Goal: Transaction & Acquisition: Purchase product/service

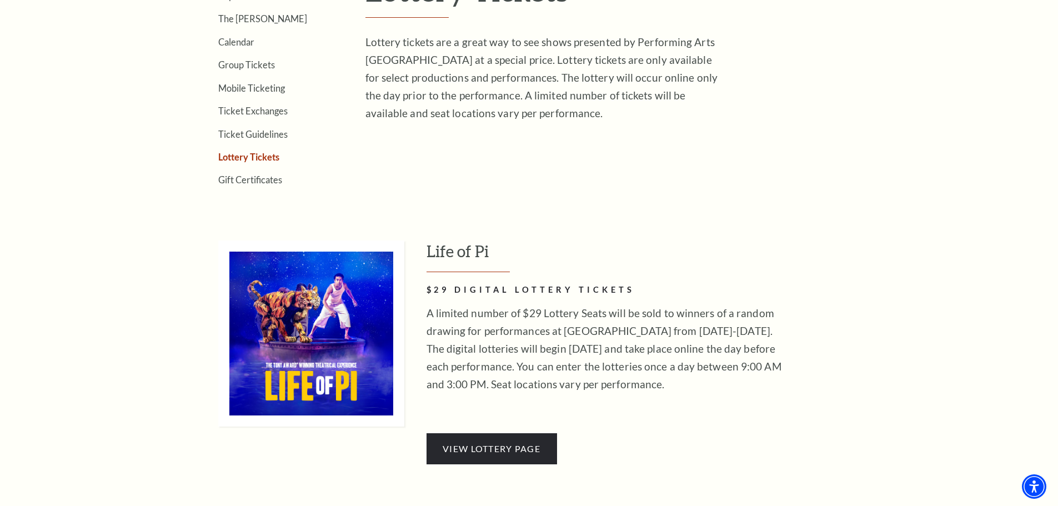
scroll to position [333, 0]
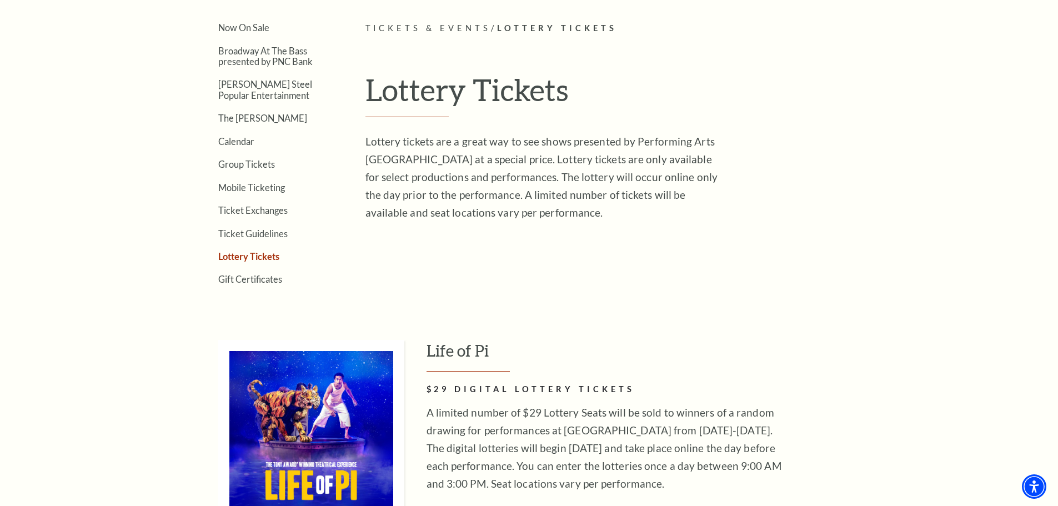
click at [252, 260] on link "Lottery Tickets" at bounding box center [248, 256] width 61 height 11
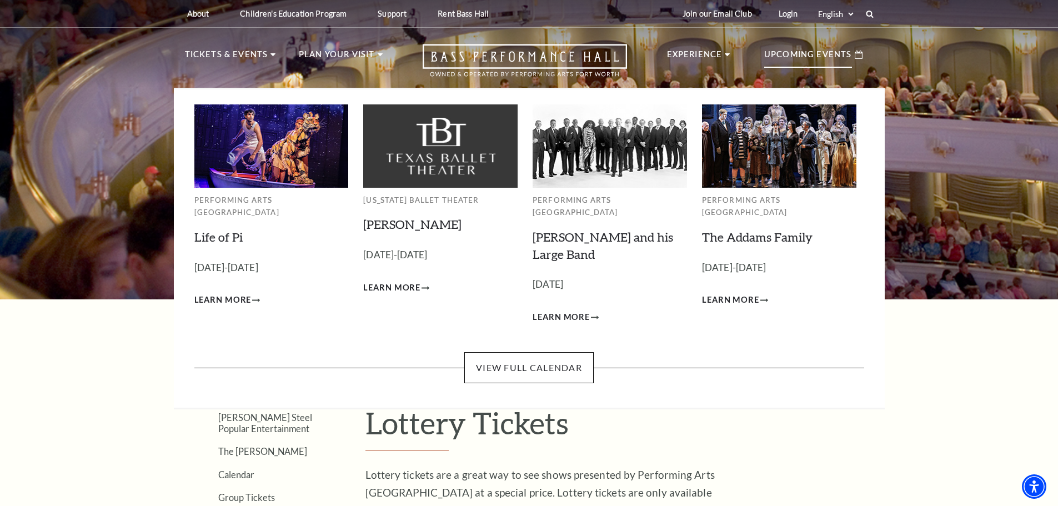
click at [828, 56] on p "Upcoming Events" at bounding box center [808, 58] width 88 height 20
click at [385, 229] on link "[PERSON_NAME]" at bounding box center [412, 224] width 98 height 15
click at [742, 229] on link "The Addams Family" at bounding box center [757, 236] width 111 height 15
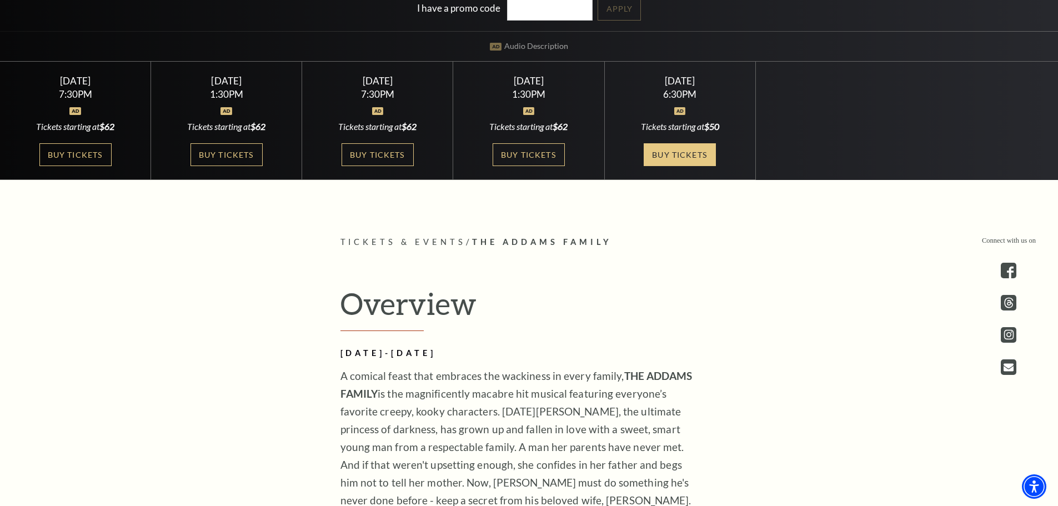
scroll to position [333, 0]
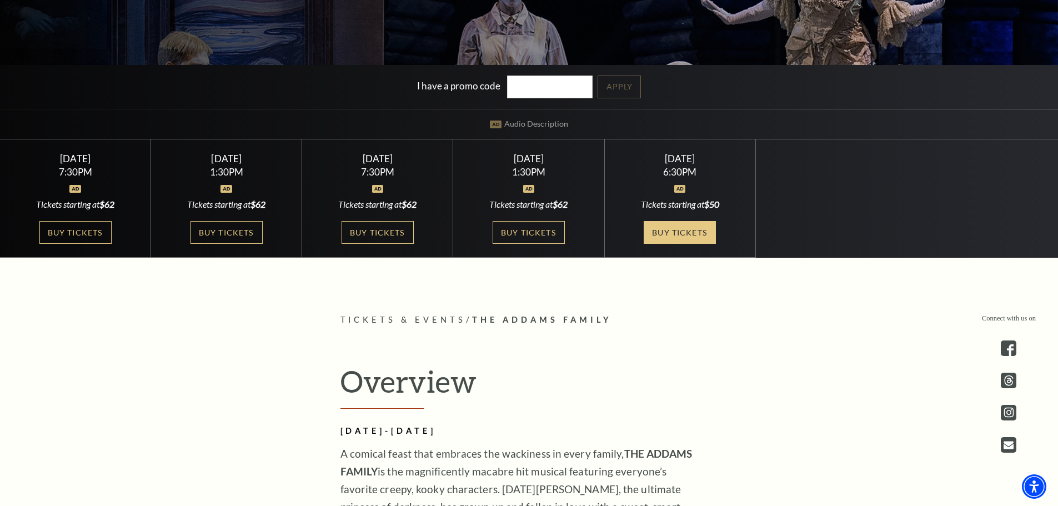
click at [668, 224] on link "Buy Tickets" at bounding box center [680, 232] width 72 height 23
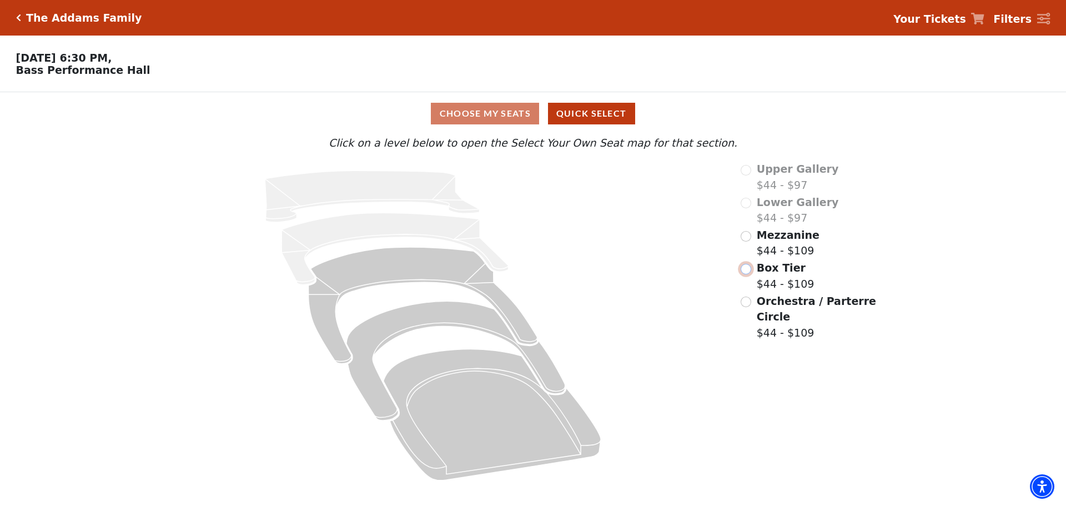
click at [747, 274] on input "Box Tier$44 - $109\a" at bounding box center [746, 269] width 11 height 11
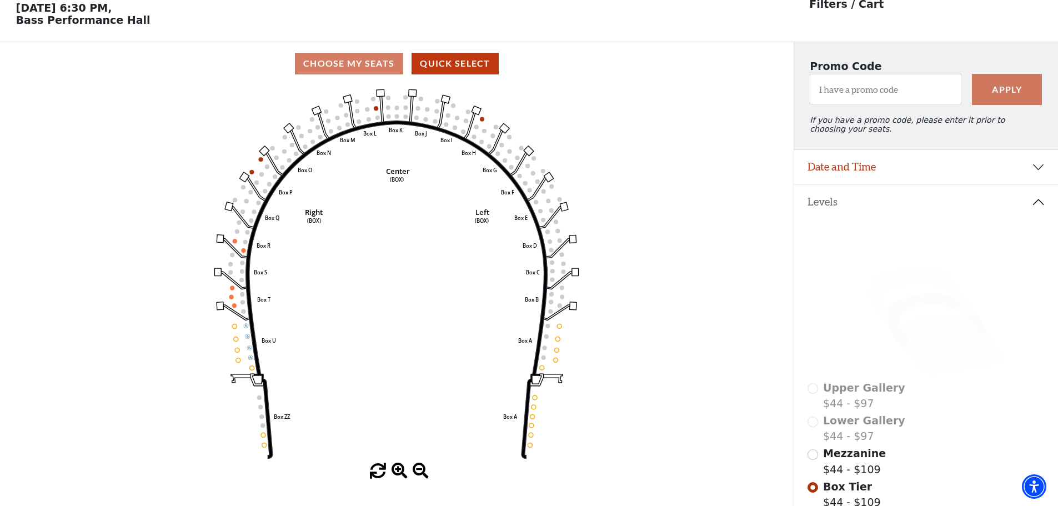
scroll to position [52, 0]
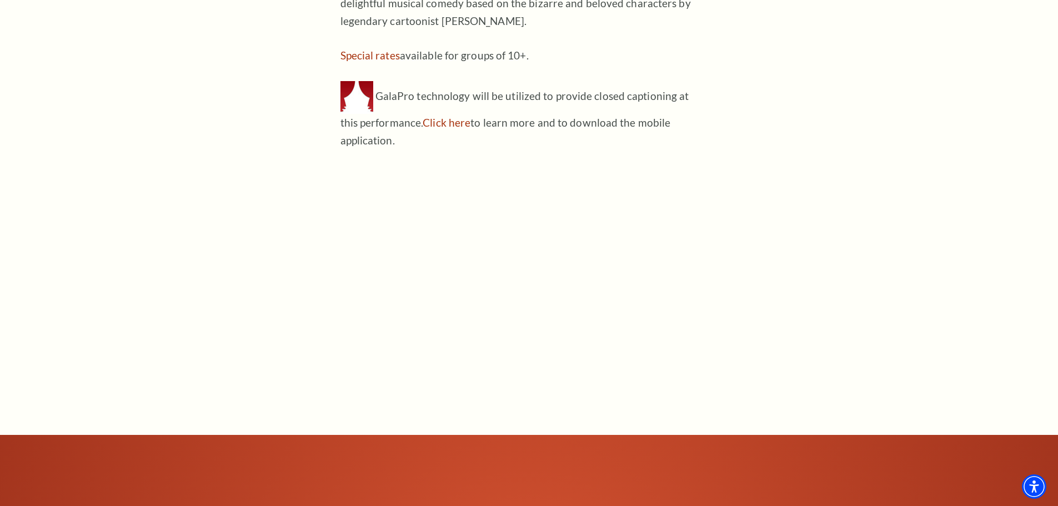
scroll to position [1166, 0]
